Goal: Transaction & Acquisition: Purchase product/service

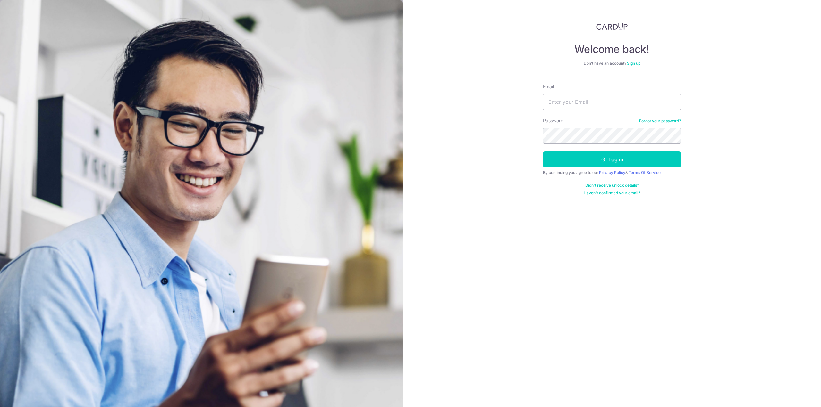
type input "[PERSON_NAME][EMAIL_ADDRESS][DOMAIN_NAME]"
click at [543, 152] on button "Log in" at bounding box center [612, 160] width 138 height 16
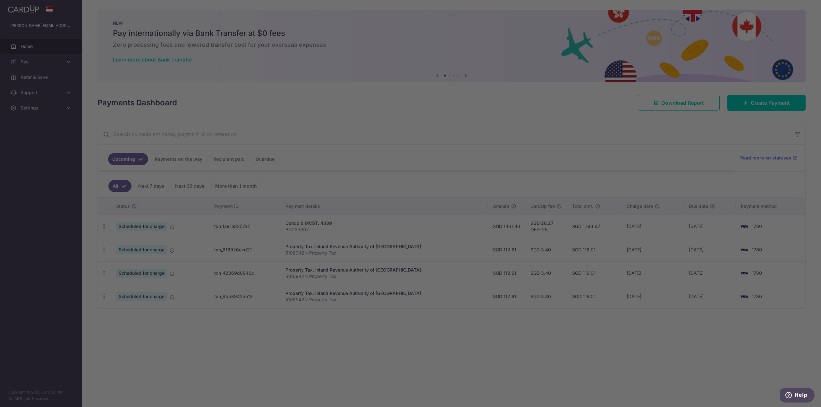
click at [617, 127] on div at bounding box center [414, 206] width 829 height 412
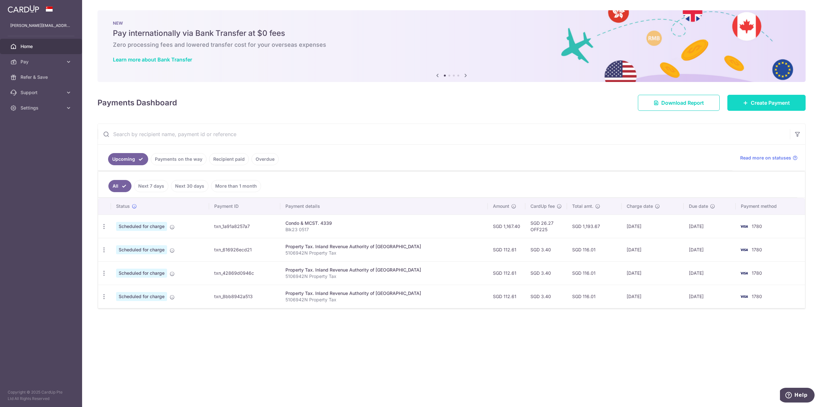
click at [757, 106] on span "Create Payment" at bounding box center [770, 103] width 39 height 8
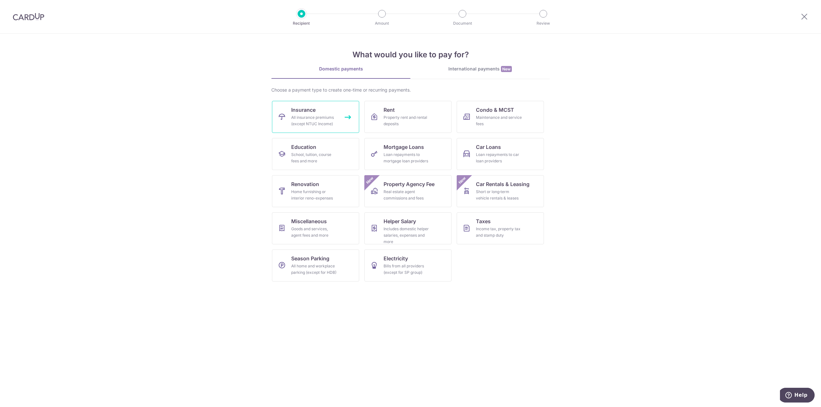
click at [320, 118] on div "All insurance premiums (except NTUC Income)" at bounding box center [314, 120] width 46 height 13
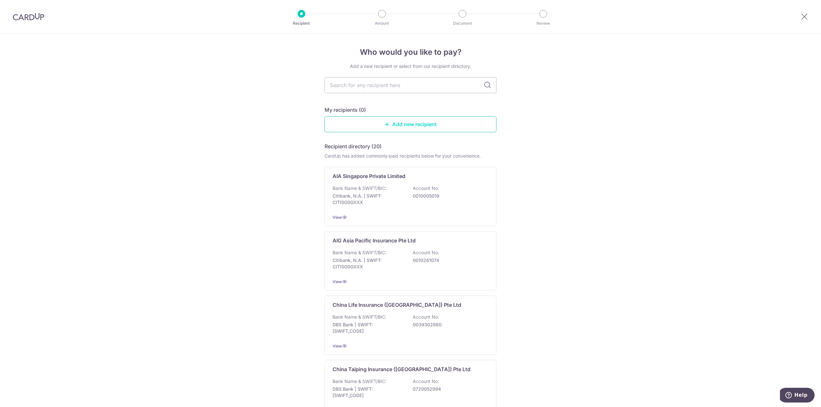
click at [431, 125] on link "Add new recipient" at bounding box center [410, 124] width 172 height 16
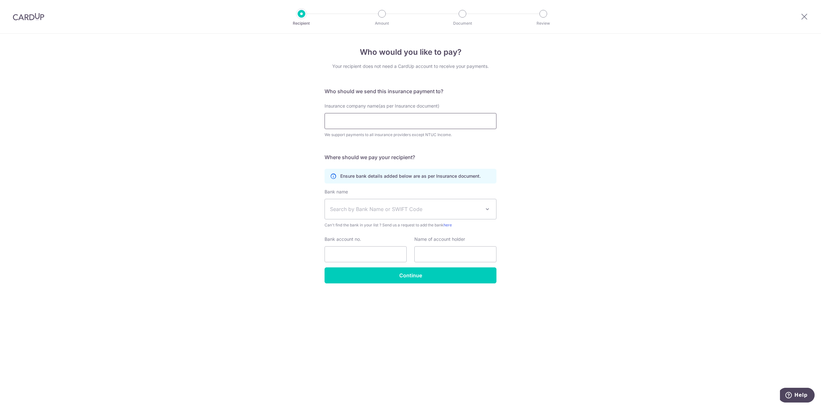
click at [368, 122] on input "Insurance company name(as per Insurance document)" at bounding box center [410, 121] width 172 height 16
paste input "AIA Singapore Private Limited"
type input "AIA Singapore Private Limited"
click at [562, 154] on div "Who would you like to pay? Your recipient does not need a CardUp account to rec…" at bounding box center [410, 221] width 821 height 374
click at [386, 213] on span "Search by Bank Name or SWIFT Code" at bounding box center [405, 210] width 151 height 8
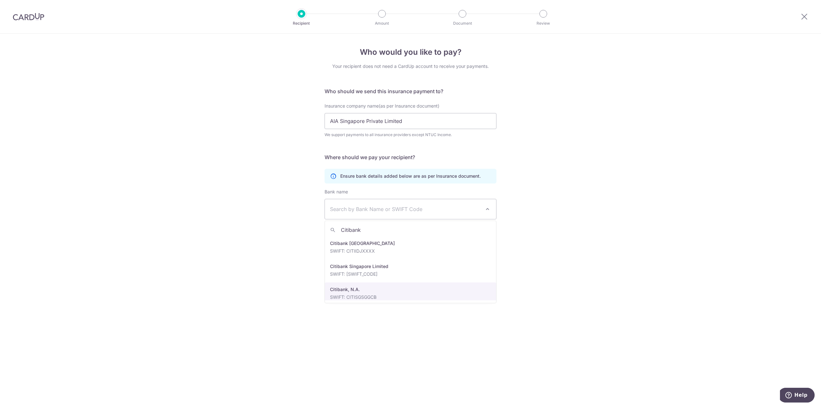
type input "Citibank"
select select "22515"
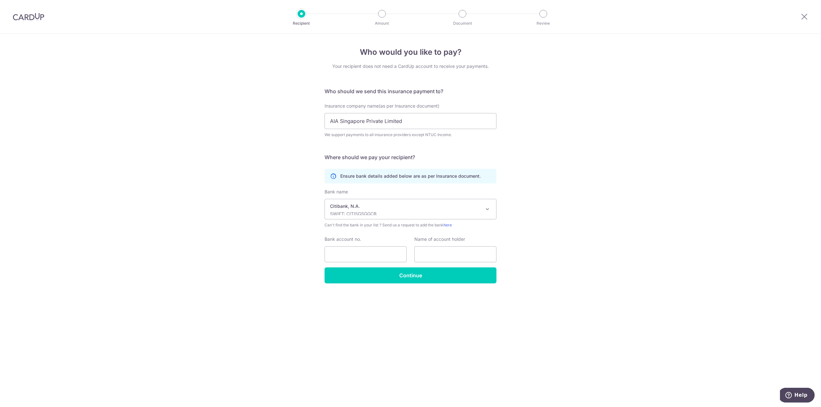
click at [539, 286] on div "Who would you like to pay? Your recipient does not need a CardUp account to rec…" at bounding box center [410, 221] width 821 height 374
click at [366, 253] on input "Bank account no." at bounding box center [365, 255] width 82 height 16
paste input "001-0005-019"
type input "001-0005-019"
click at [596, 268] on div "Who would you like to pay? Your recipient does not need a CardUp account to rec…" at bounding box center [410, 221] width 821 height 374
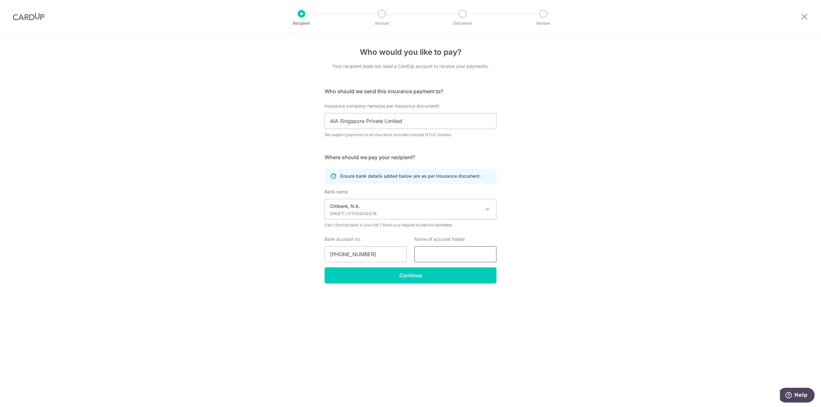
click at [431, 258] on input "text" at bounding box center [455, 255] width 82 height 16
paste input "AIA Singapore Private Limited"
type input "AIA Singapore Private Limited"
click at [438, 298] on div "Who would you like to pay? Your recipient does not need a CardUp account to rec…" at bounding box center [410, 221] width 821 height 374
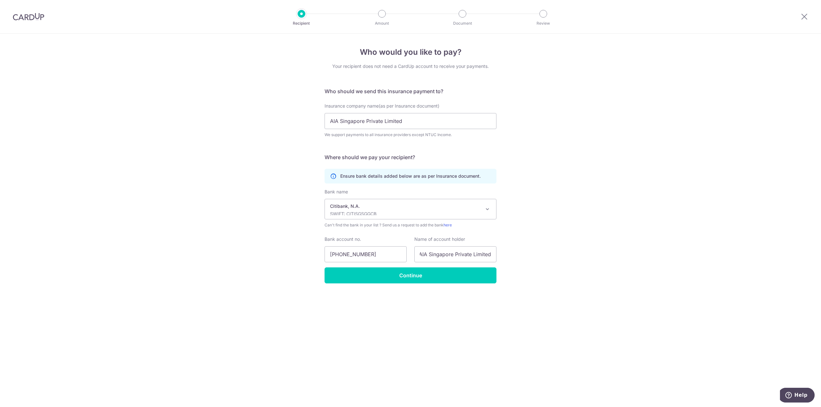
scroll to position [0, 0]
click at [428, 275] on input "Continue" at bounding box center [410, 276] width 172 height 16
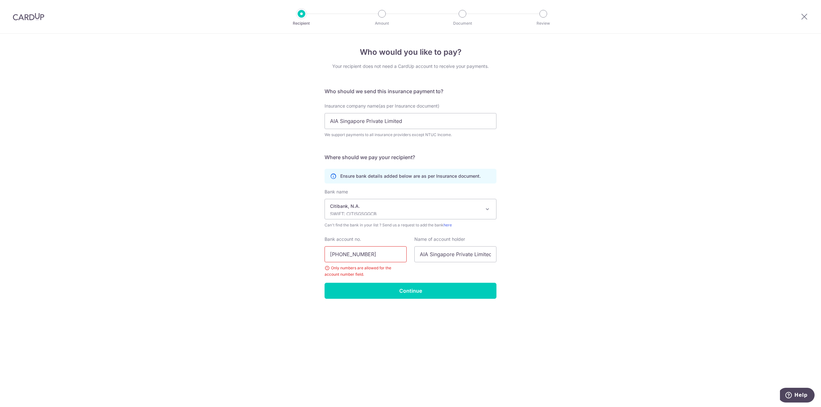
click at [344, 260] on input "001-0005-019" at bounding box center [365, 255] width 82 height 16
type input "0010005019"
click at [406, 290] on input "Continue" at bounding box center [410, 291] width 172 height 16
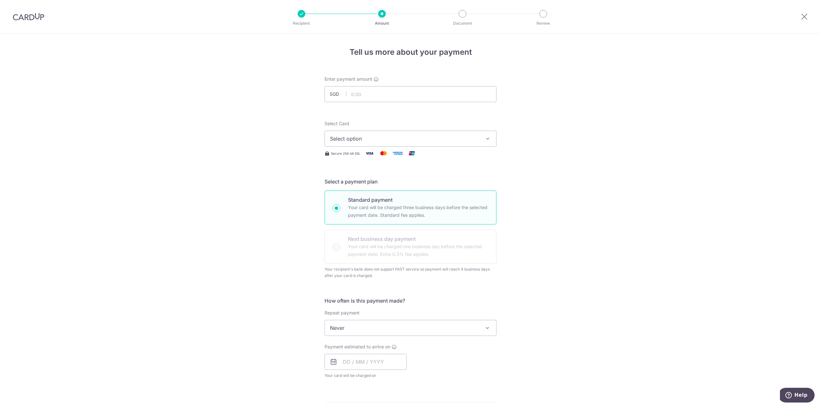
click at [346, 140] on span "Select option" at bounding box center [404, 139] width 149 height 8
click at [348, 186] on span "**** 1780" at bounding box center [356, 185] width 23 height 8
click at [363, 97] on input "text" at bounding box center [410, 94] width 172 height 16
paste input "3,746.75"
click at [553, 136] on div "Tell us more about your payment Enter payment amount SGD 3746.75 Recipient adde…" at bounding box center [410, 331] width 821 height 595
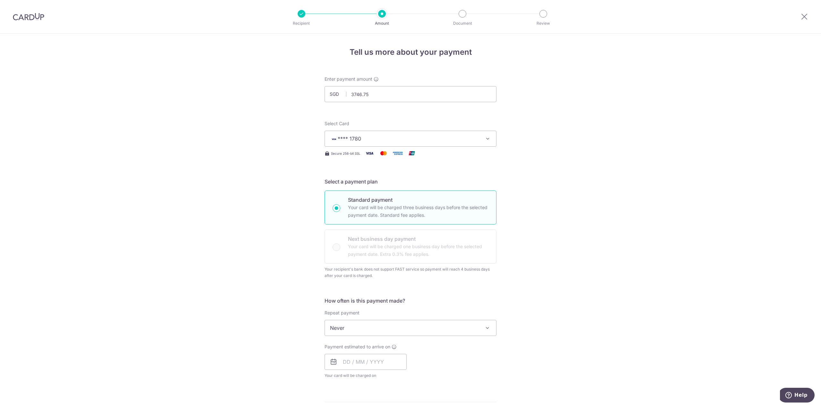
type input "3,746.75"
click at [573, 326] on div "Tell us more about your payment Enter payment amount SGD 3,746.75 3746.75 Recip…" at bounding box center [410, 331] width 821 height 595
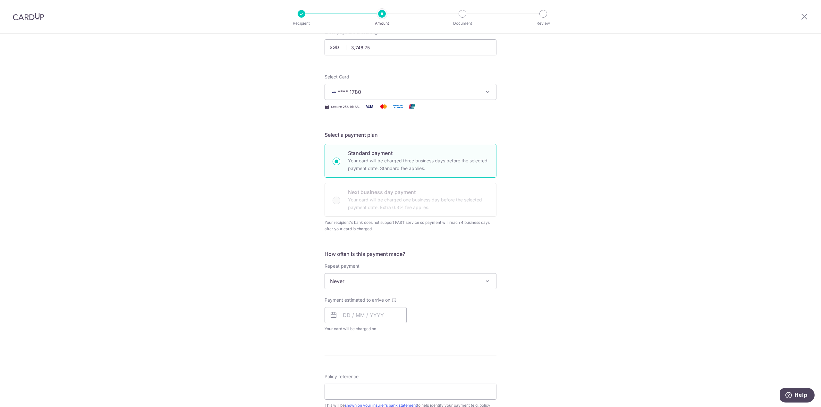
scroll to position [96, 0]
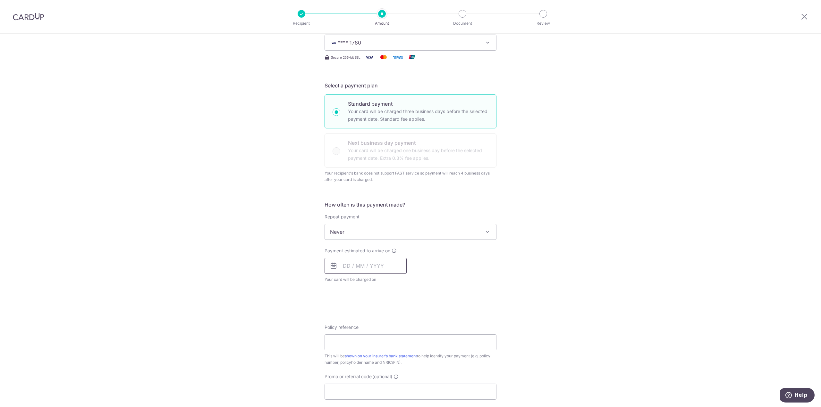
click at [358, 267] on input "text" at bounding box center [365, 266] width 82 height 16
click at [506, 263] on div "Tell us more about your payment Enter payment amount SGD 3,746.75 3746.75 Recip…" at bounding box center [410, 234] width 821 height 595
click at [327, 263] on input "text" at bounding box center [365, 266] width 82 height 16
click at [376, 340] on link "17" at bounding box center [376, 337] width 10 height 10
type input "17/09/2025"
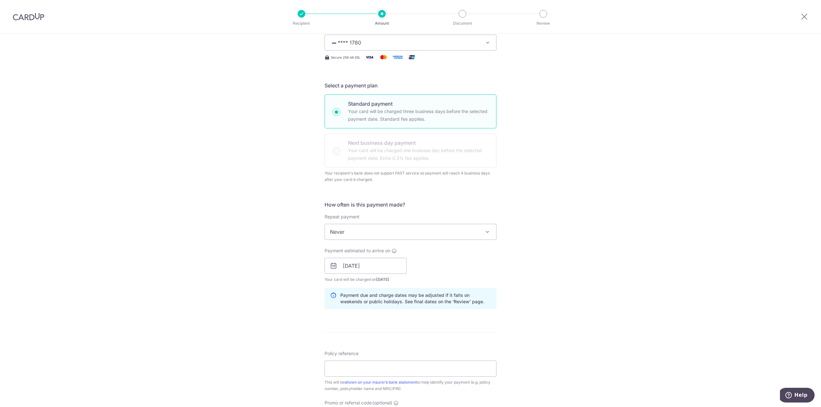
click at [562, 329] on div "Tell us more about your payment Enter payment amount SGD 3,746.75 3746.75 Recip…" at bounding box center [410, 248] width 821 height 622
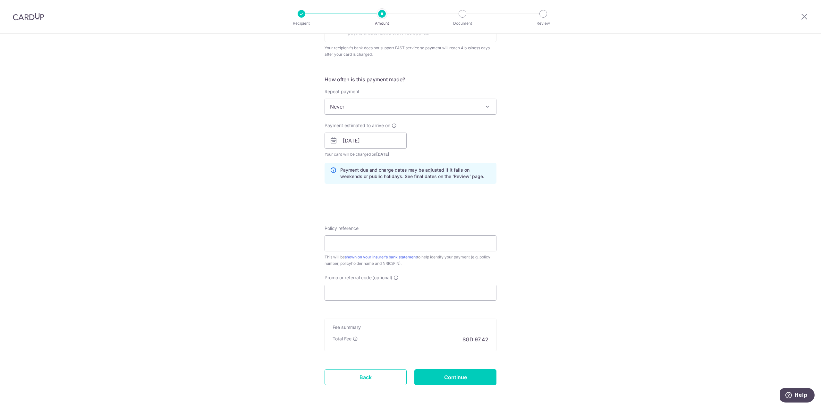
scroll to position [224, 0]
click at [361, 242] on input "Policy reference" at bounding box center [410, 241] width 172 height 16
paste input "L548276778"
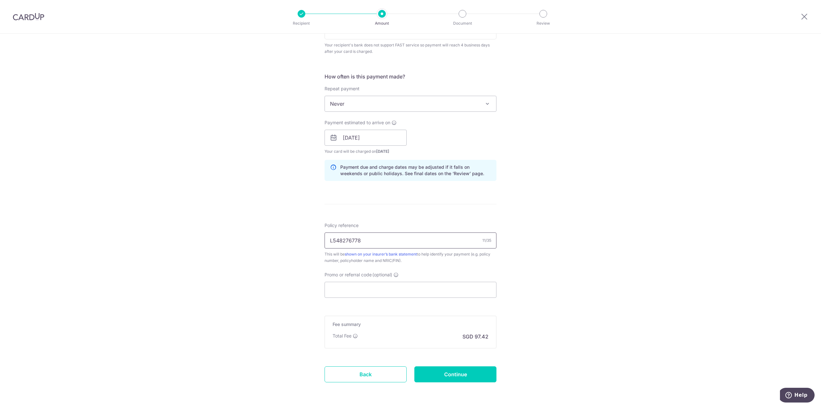
paste input "Kylus Han Zhi Xuan"
paste input "L5478"
drag, startPoint x: 408, startPoint y: 240, endPoint x: 362, endPoint y: 242, distance: 46.8
click at [362, 242] on input "L548276778 Kylus Han Zhi Xuan L5478" at bounding box center [410, 241] width 172 height 16
paste input "L547864204"
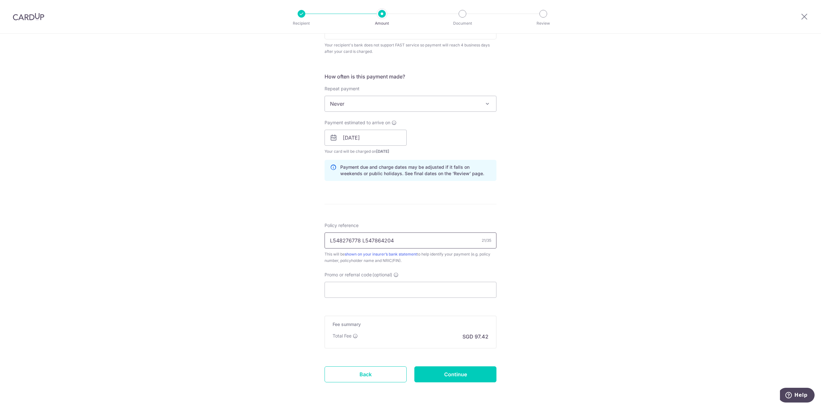
type input "L548276778 L547864204"
click at [525, 275] on div "Tell us more about your payment Enter payment amount SGD 3,746.75 3746.75 Recip…" at bounding box center [410, 120] width 821 height 622
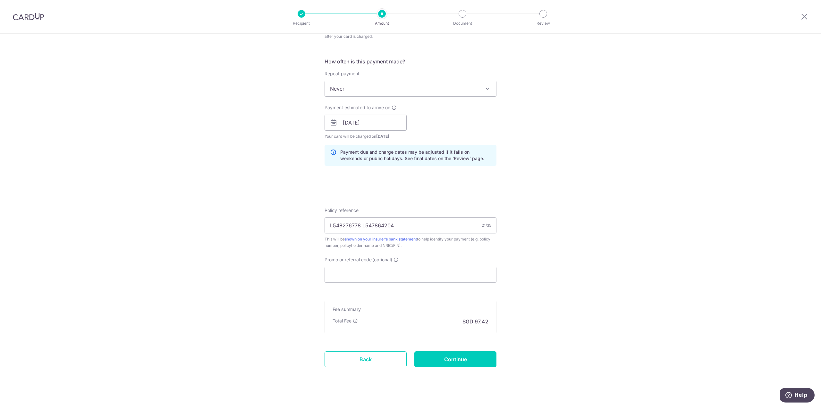
scroll to position [248, 0]
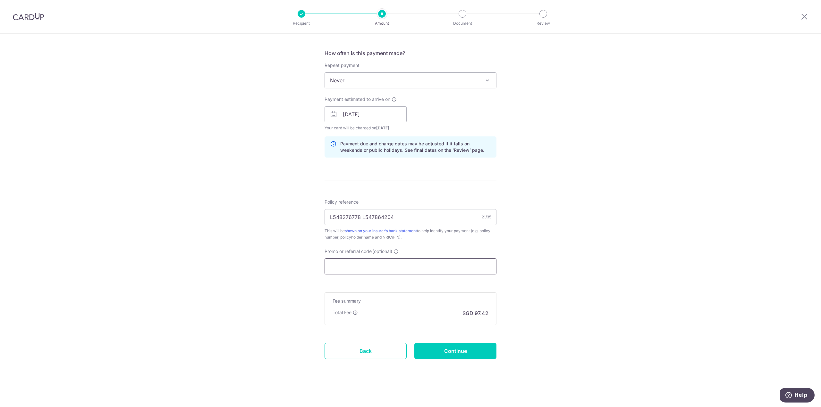
click at [386, 271] on input "Promo or referral code (optional)" at bounding box center [410, 267] width 172 height 16
paste input "MILELION"
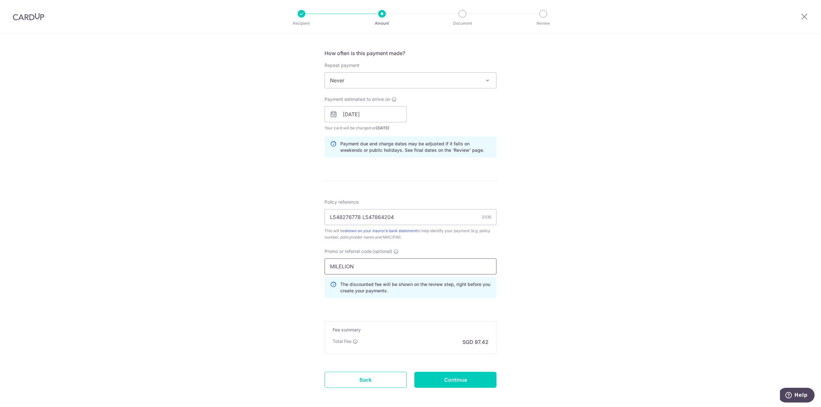
type input "MILELION"
click at [532, 319] on div "Tell us more about your payment Enter payment amount SGD 3,746.75 3746.75 Recip…" at bounding box center [410, 111] width 821 height 650
click at [463, 382] on input "Continue" at bounding box center [455, 380] width 82 height 16
type input "Create Schedule"
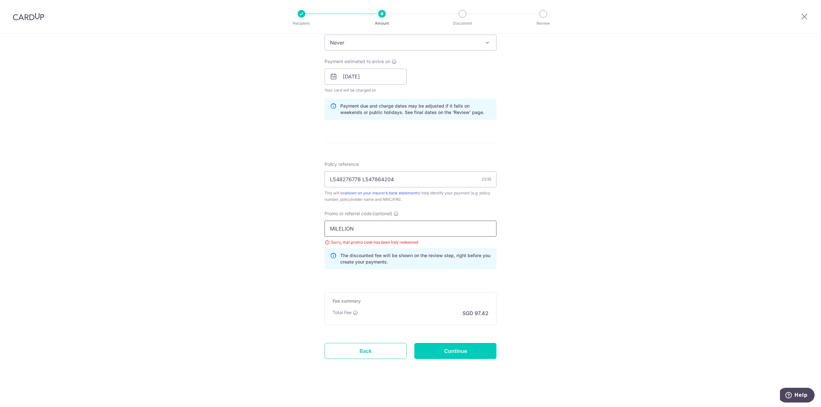
drag, startPoint x: 363, startPoint y: 230, endPoint x: 288, endPoint y: 219, distance: 75.8
click at [290, 219] on div "Tell us more about your payment Enter payment amount SGD 3,746.75 3746.75 Selec…" at bounding box center [410, 77] width 821 height 659
paste input "OFF225"
type input "OFF225"
click at [607, 288] on div "Tell us more about your payment Enter payment amount SGD 3,746.75 3746.75 Selec…" at bounding box center [410, 77] width 821 height 659
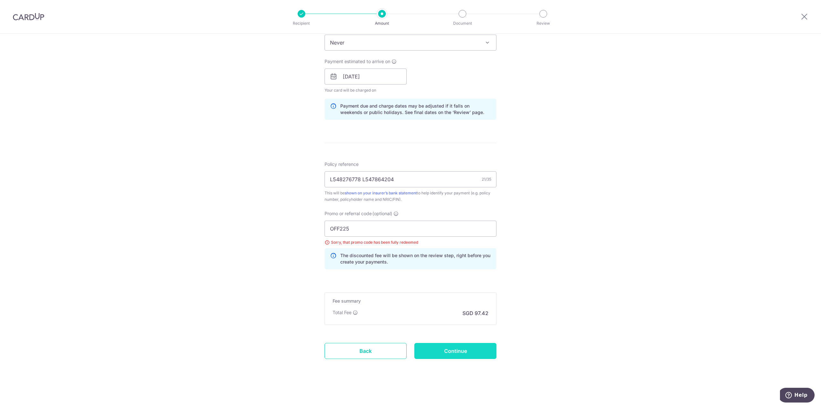
click at [473, 348] on input "Continue" at bounding box center [455, 351] width 82 height 16
type input "Update Schedule"
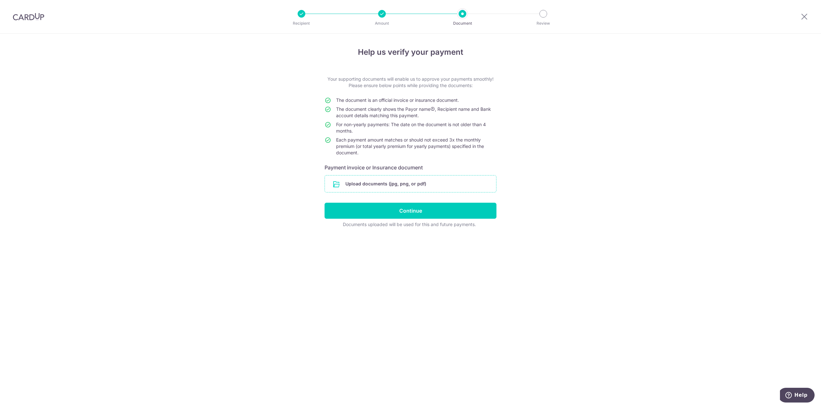
click at [418, 186] on input "file" at bounding box center [410, 184] width 171 height 17
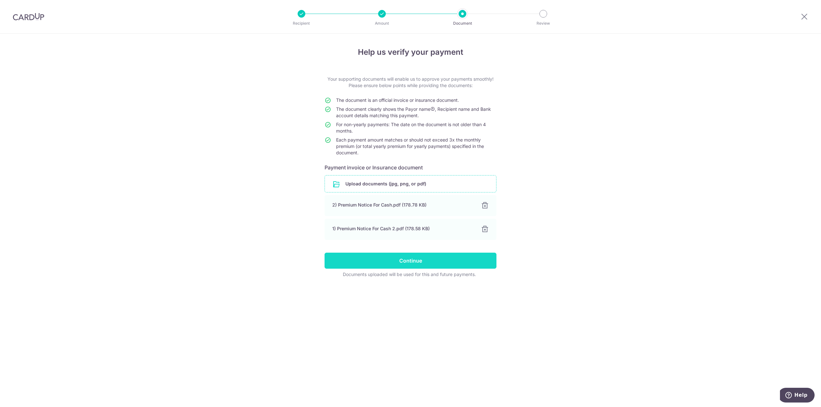
click at [475, 264] on input "Continue" at bounding box center [410, 261] width 172 height 16
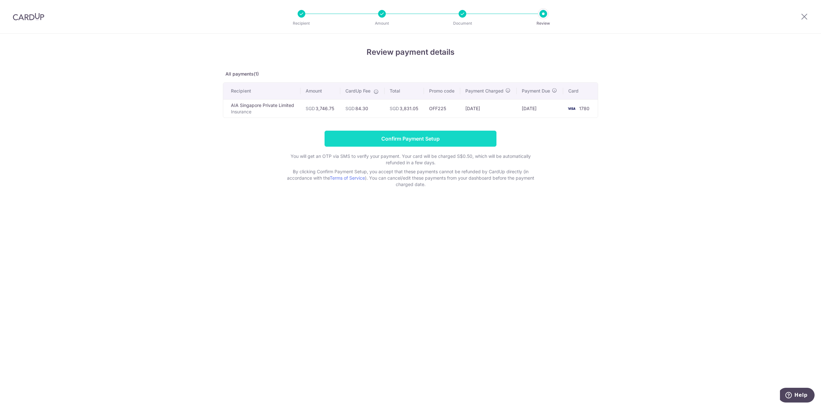
click at [427, 141] on input "Confirm Payment Setup" at bounding box center [410, 139] width 172 height 16
